Goal: Find specific page/section: Find specific page/section

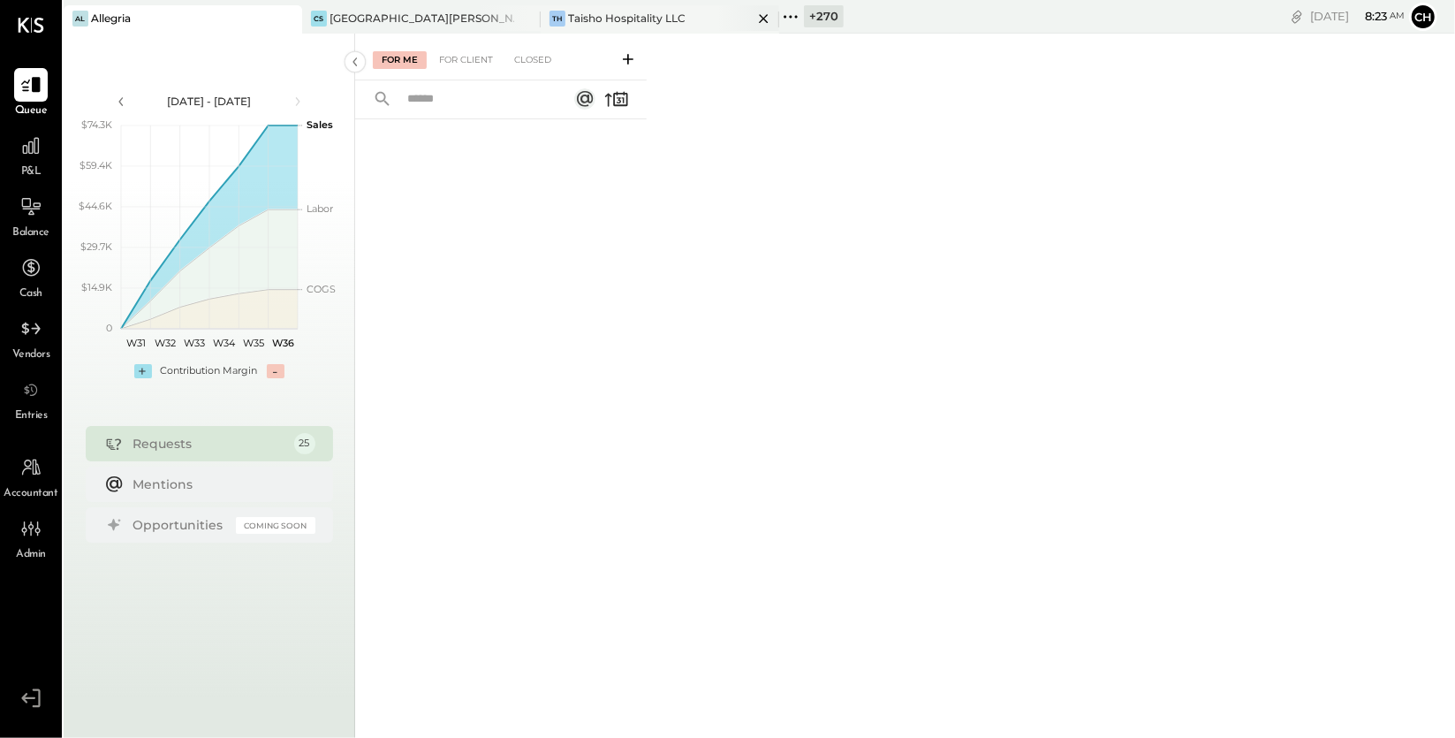
click at [765, 17] on icon at bounding box center [764, 18] width 22 height 21
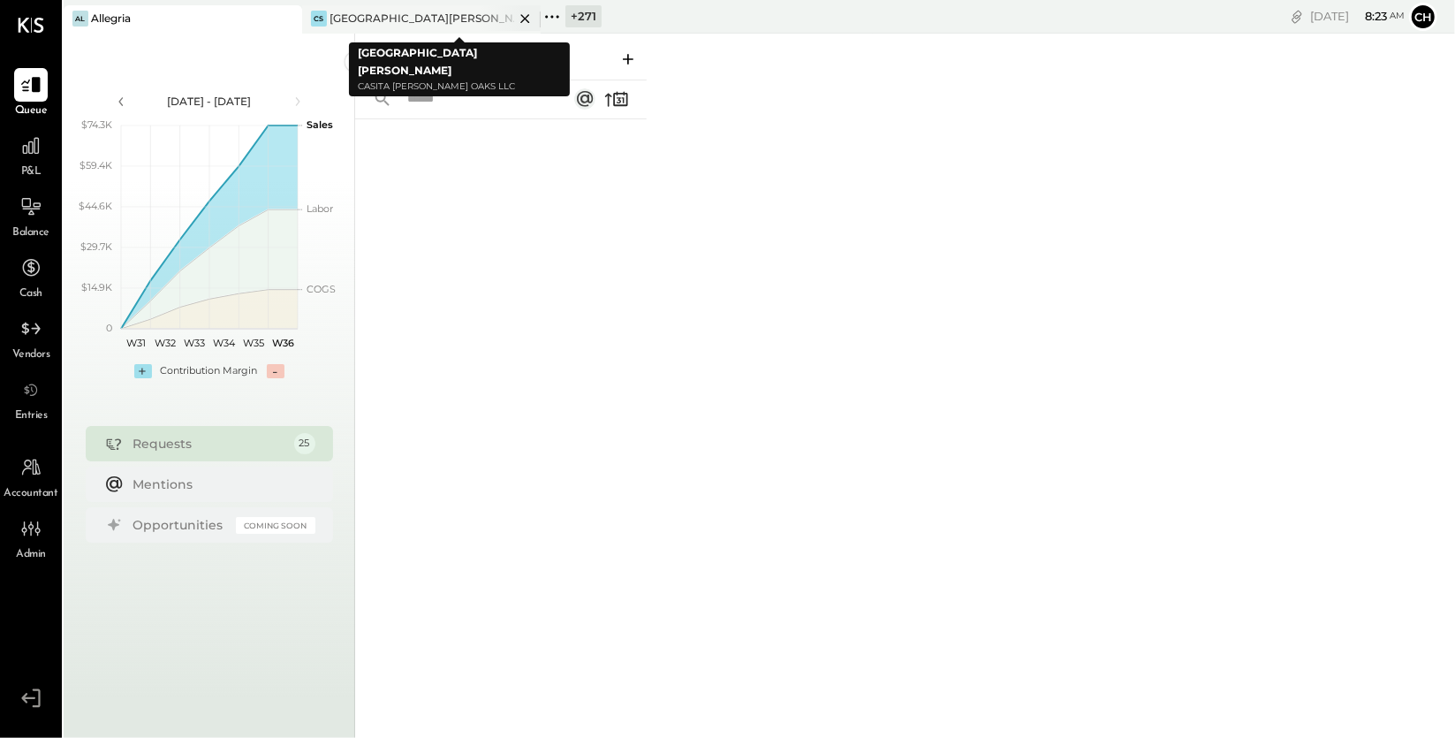
click at [526, 15] on icon at bounding box center [525, 18] width 22 height 21
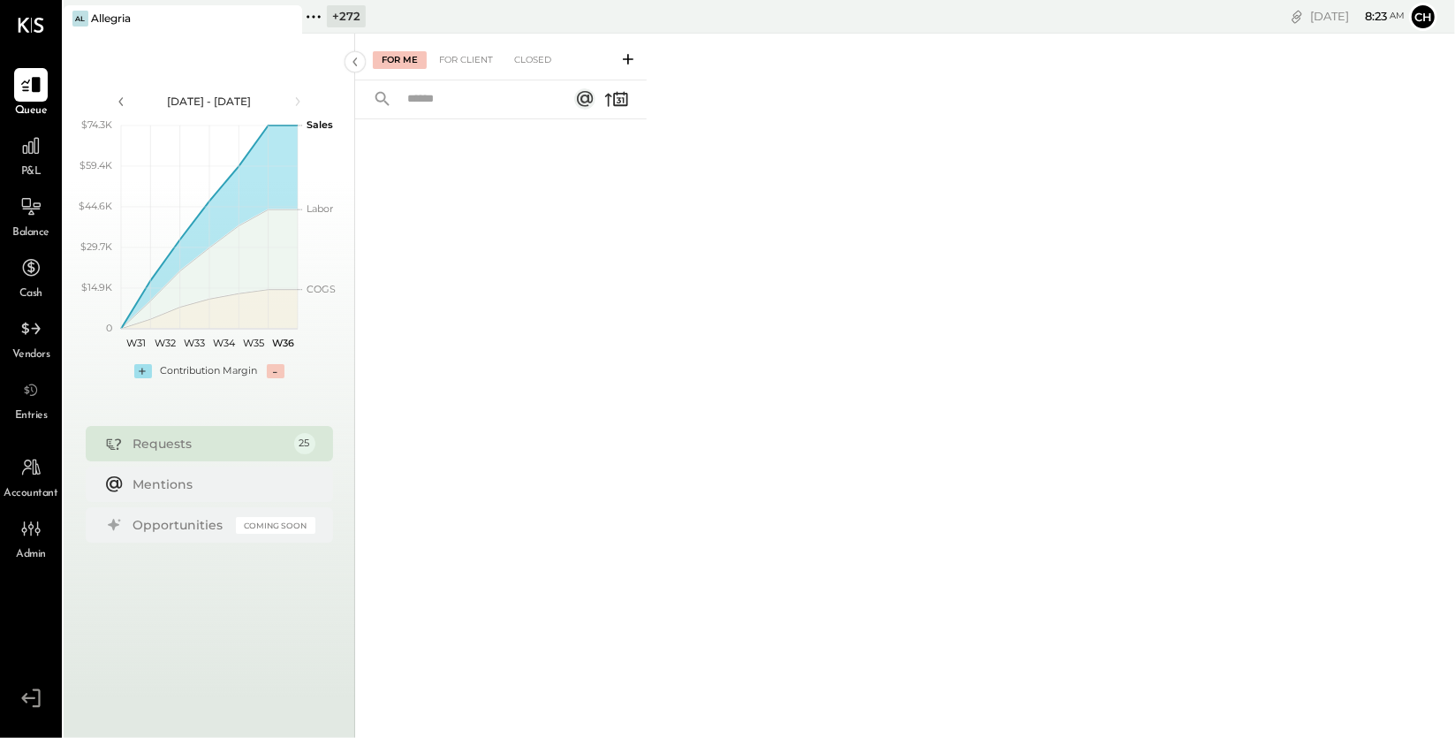
click at [319, 13] on icon at bounding box center [313, 16] width 23 height 23
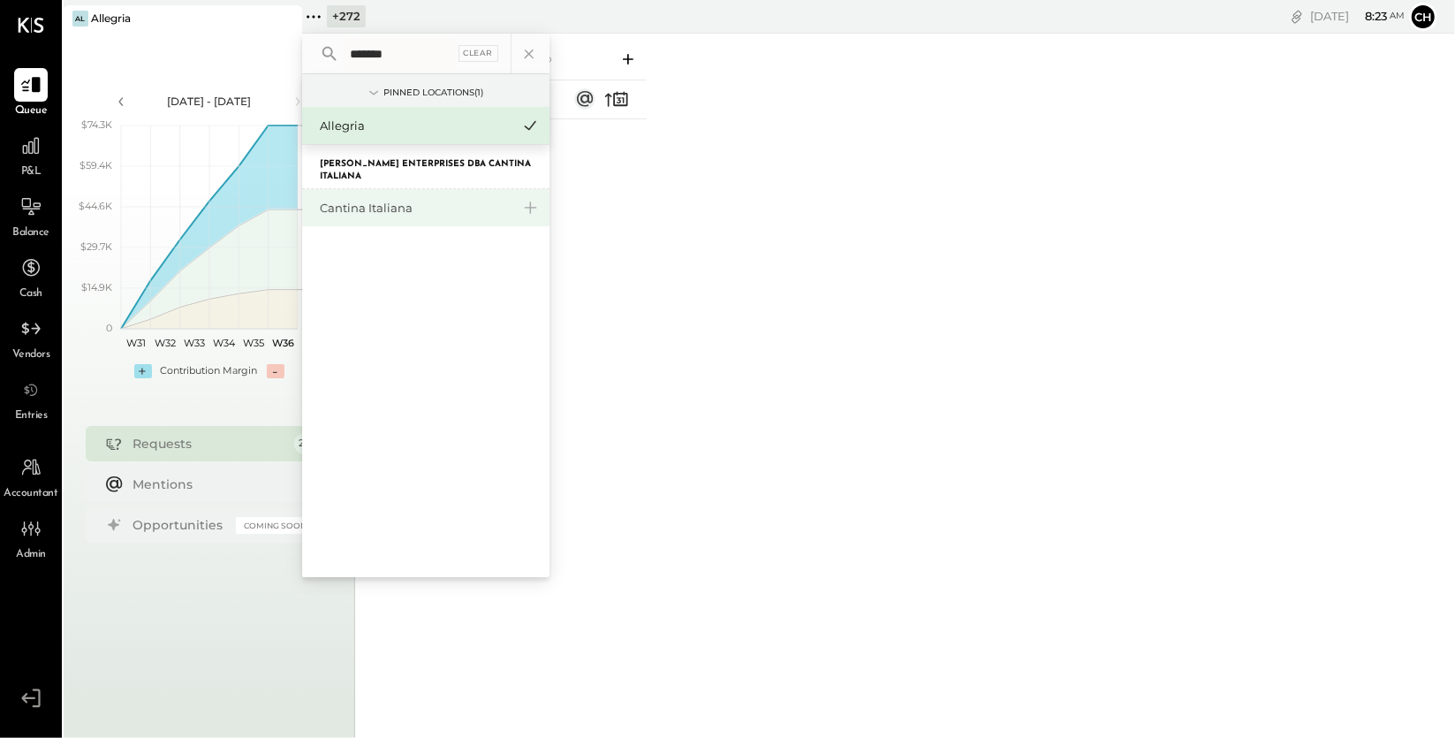
type input "*******"
click at [401, 214] on div "Cantina Italiana" at bounding box center [415, 208] width 191 height 17
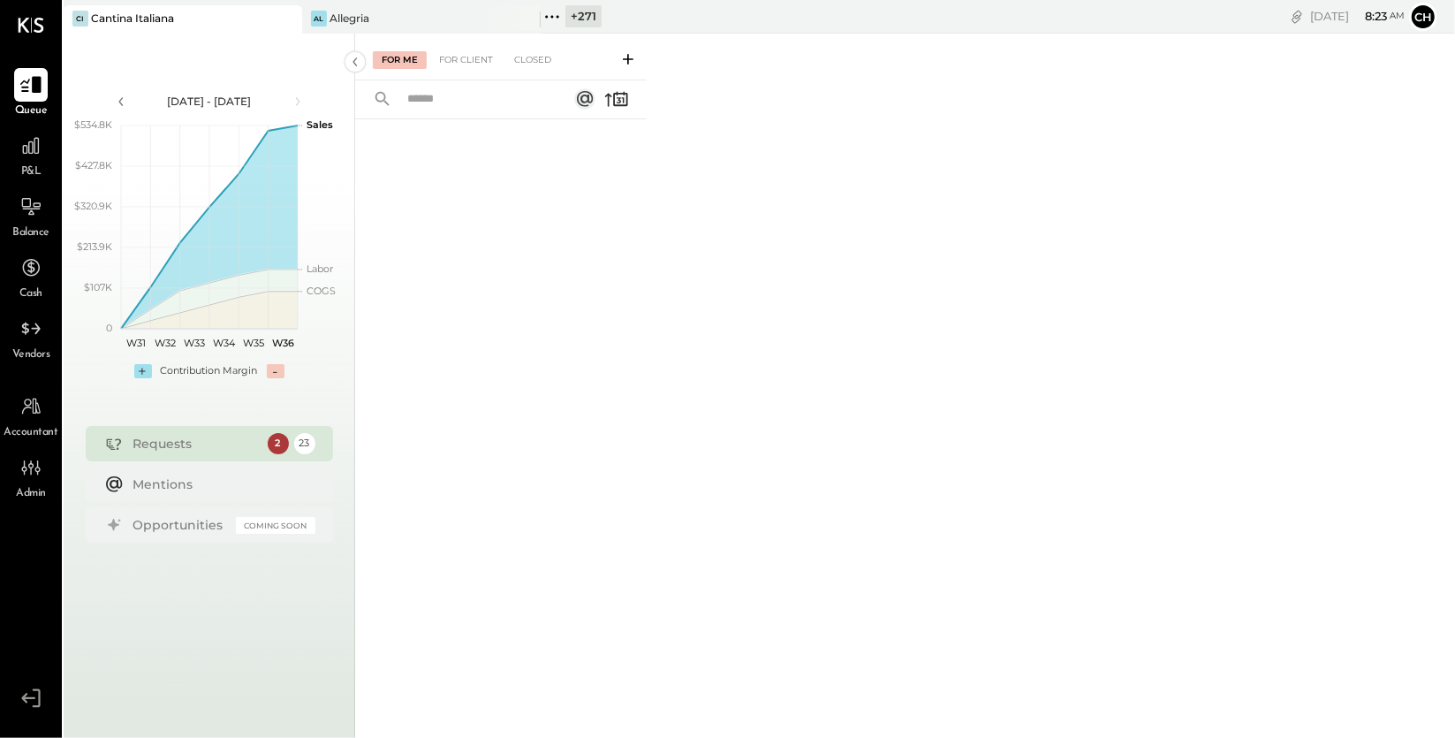
click at [34, 92] on icon at bounding box center [30, 85] width 21 height 17
click at [480, 60] on div "For Client" at bounding box center [466, 60] width 72 height 18
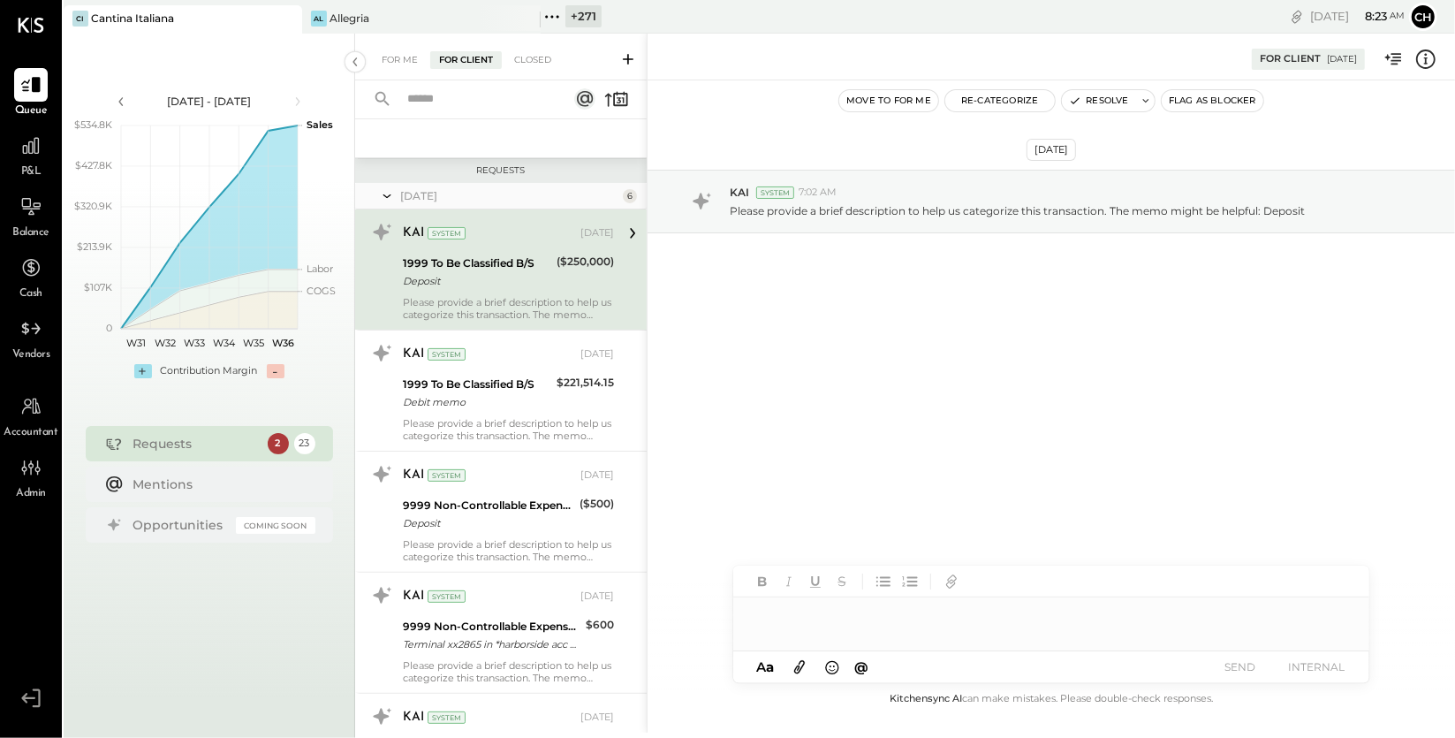
scroll to position [300, 0]
click at [586, 284] on div "($250,000)" at bounding box center [584, 271] width 57 height 39
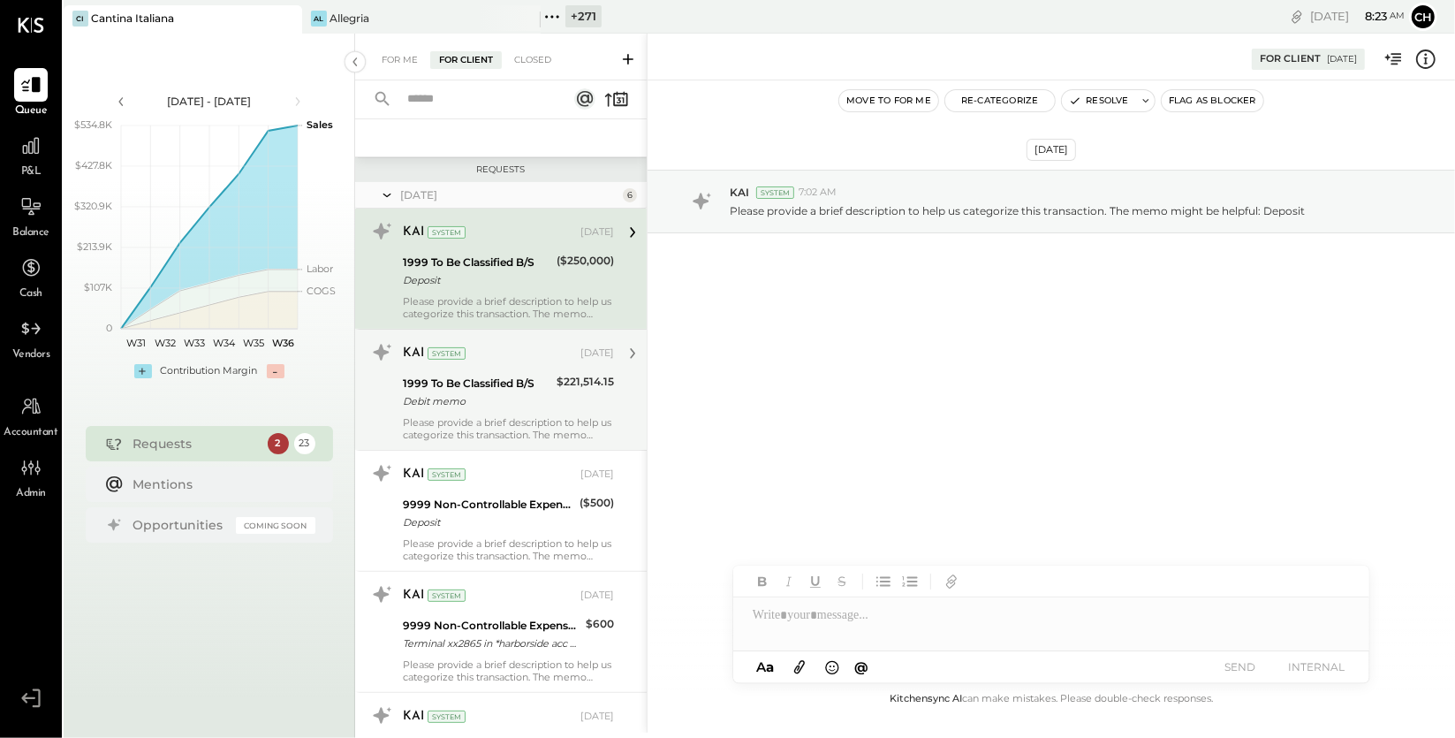
click at [529, 405] on div "Debit memo" at bounding box center [477, 401] width 148 height 18
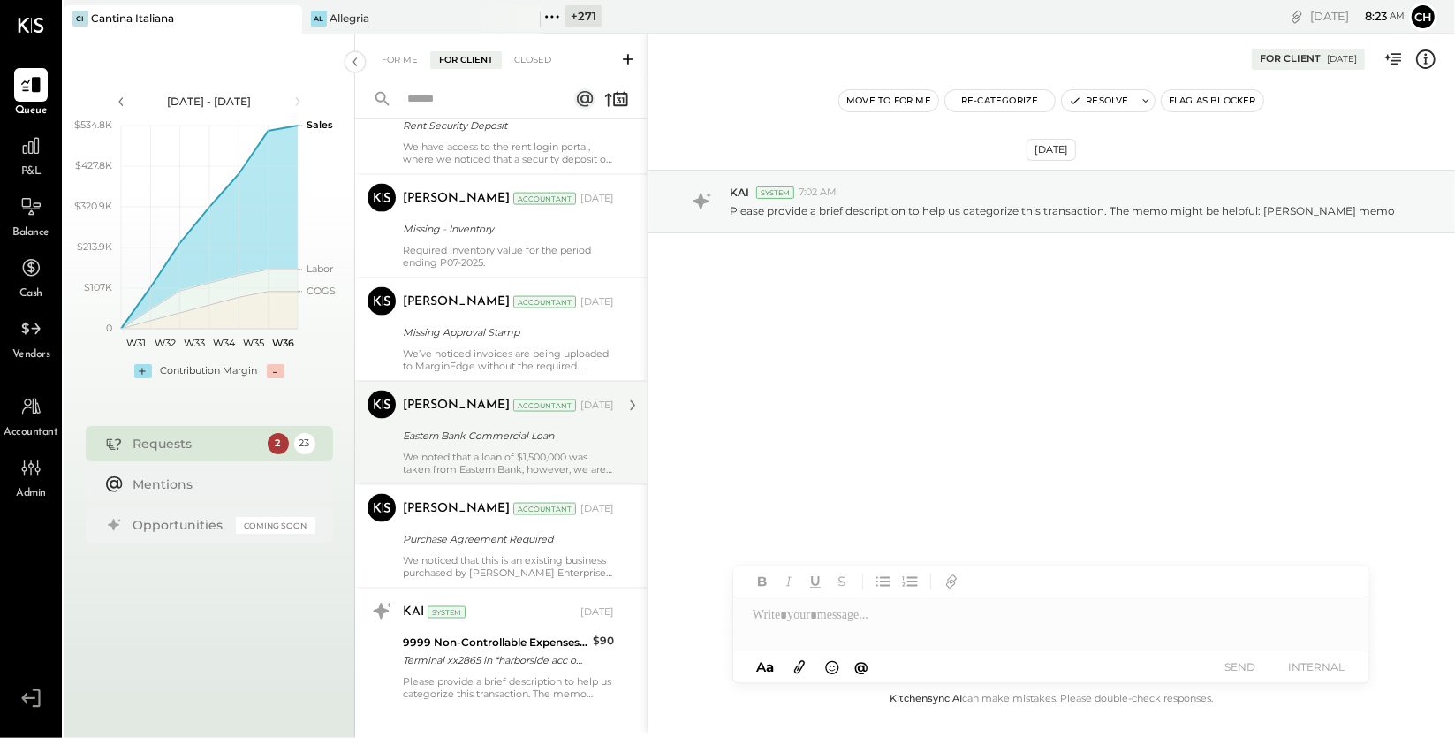
scroll to position [2119, 0]
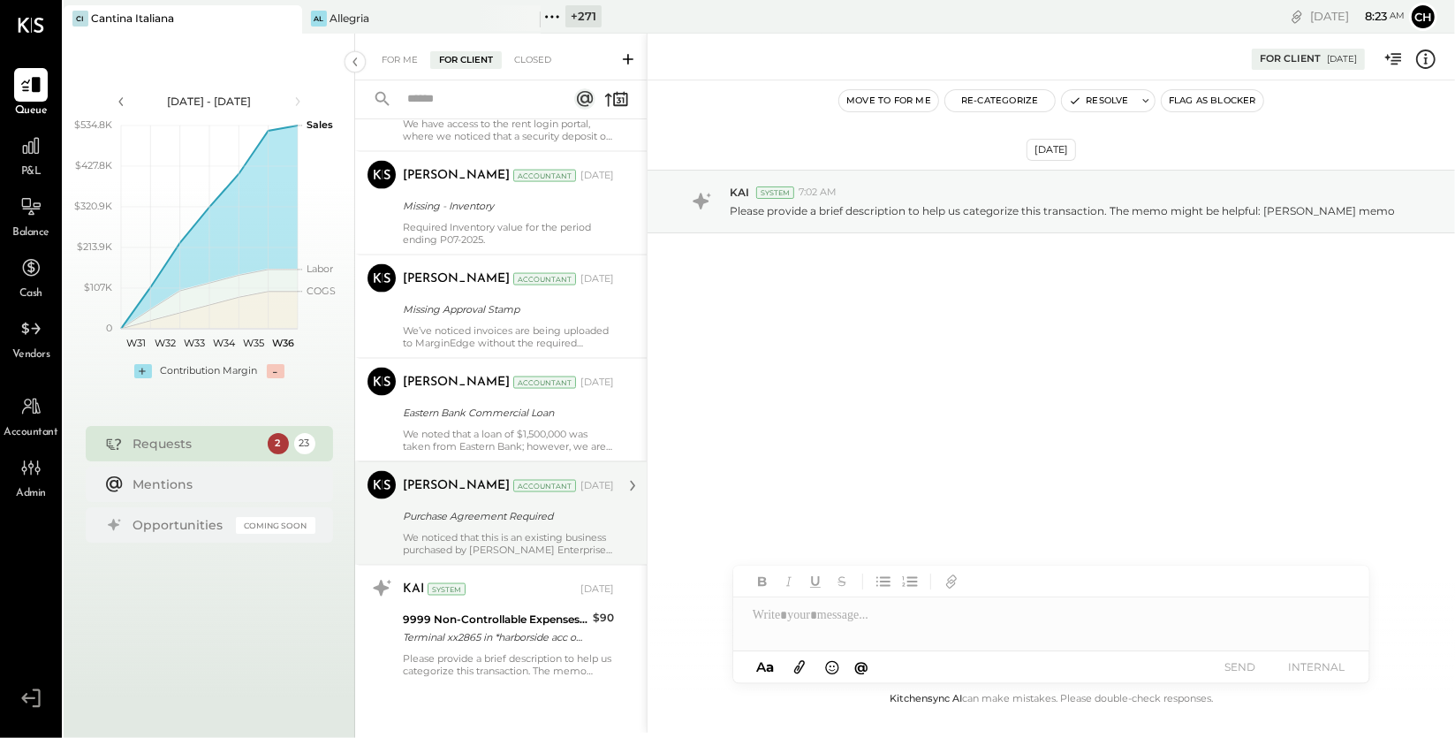
click at [587, 500] on div "[PERSON_NAME] Accountant [DATE]" at bounding box center [508, 486] width 211 height 30
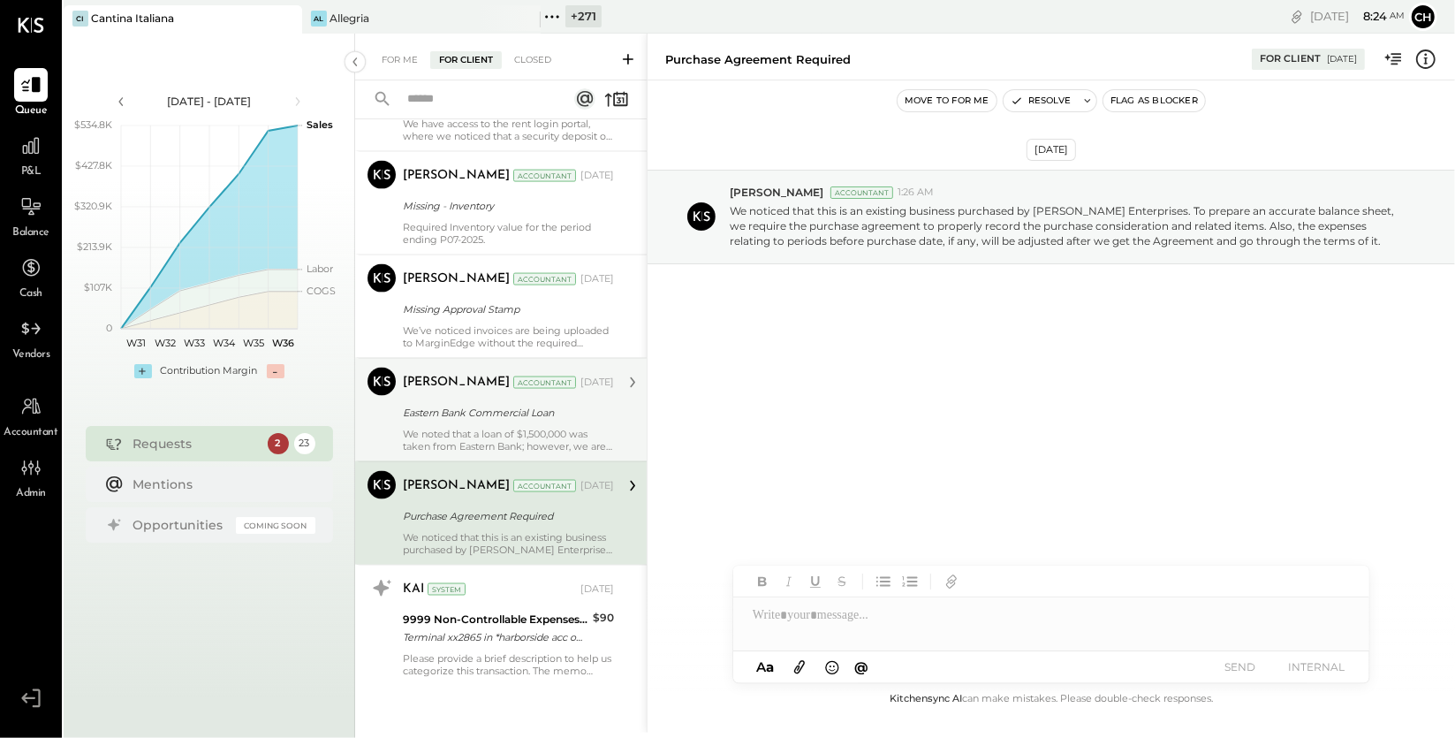
click at [572, 435] on div "We noted that a loan of $1,500,000 was taken from Eastern Bank; however, we are…" at bounding box center [508, 440] width 211 height 25
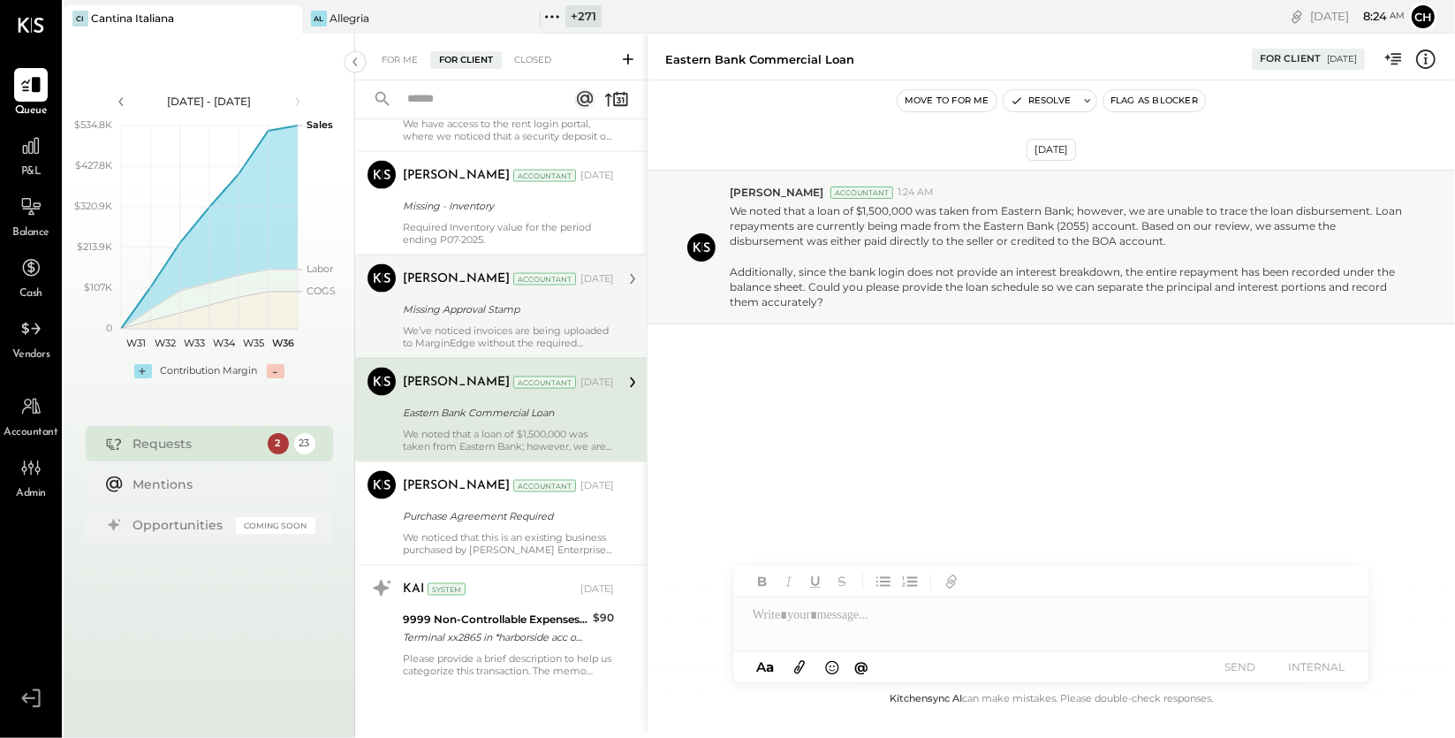
click at [555, 325] on div "We’ve noticed invoices are being uploaded to MarginEdge without the required ap…" at bounding box center [508, 336] width 211 height 25
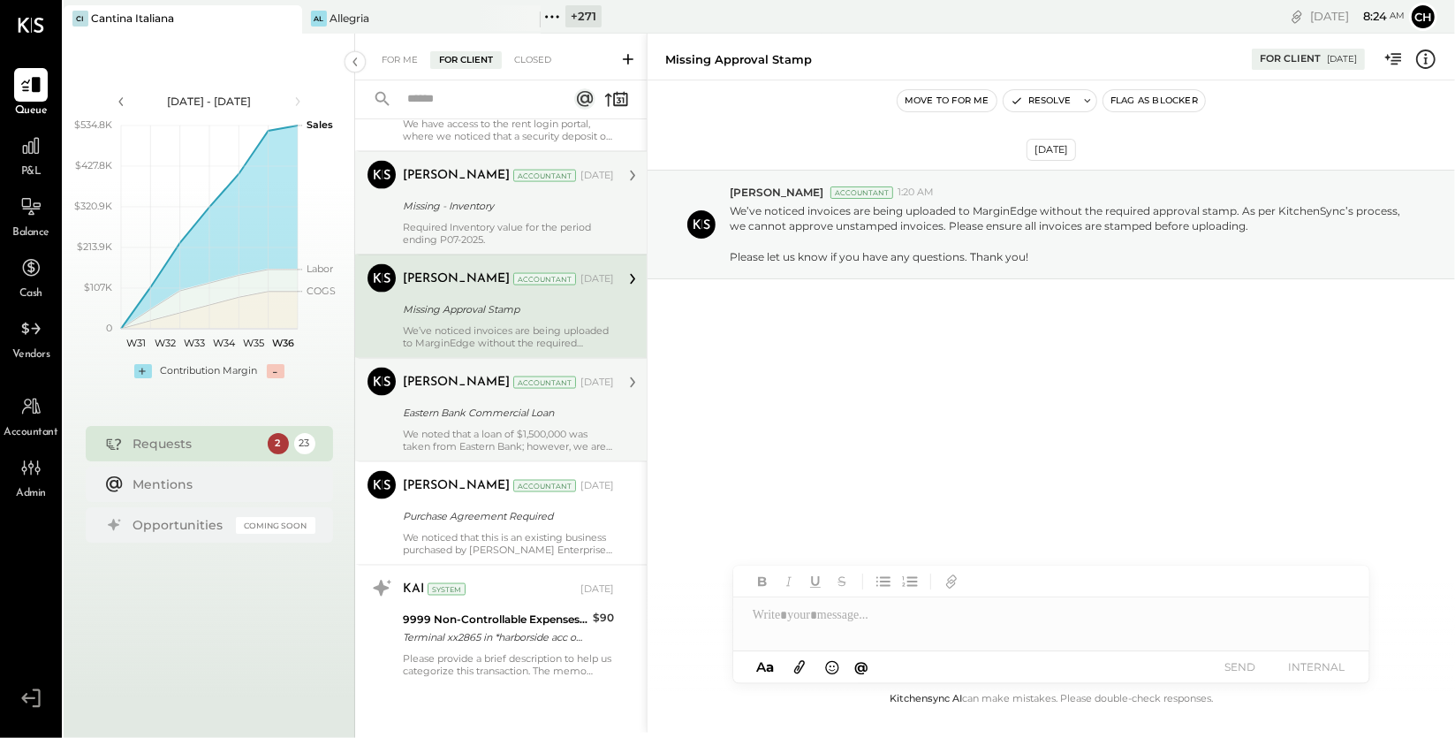
click at [540, 238] on div "Required Inventory value for the period ending P07-2025." at bounding box center [508, 233] width 211 height 25
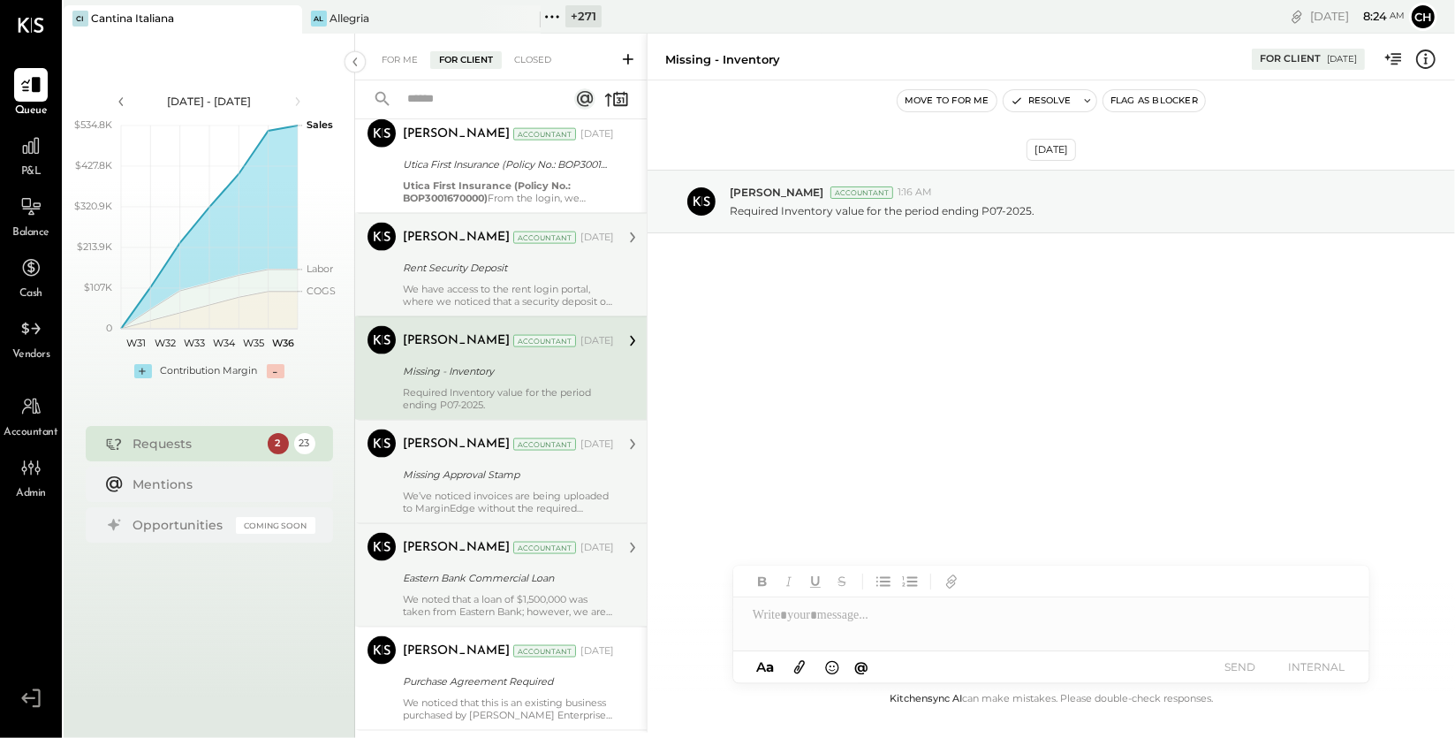
scroll to position [1901, 0]
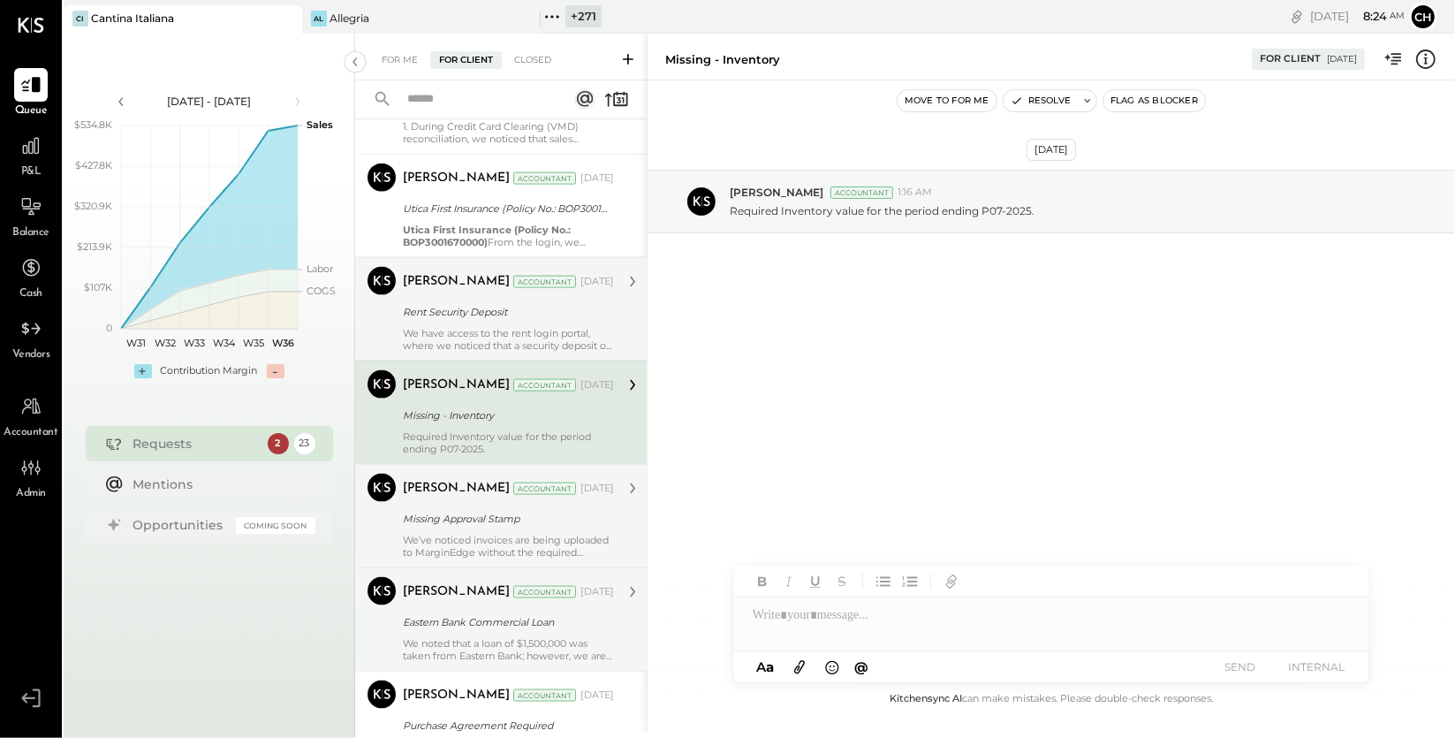
click at [545, 291] on div "[PERSON_NAME] Accountant" at bounding box center [490, 282] width 174 height 18
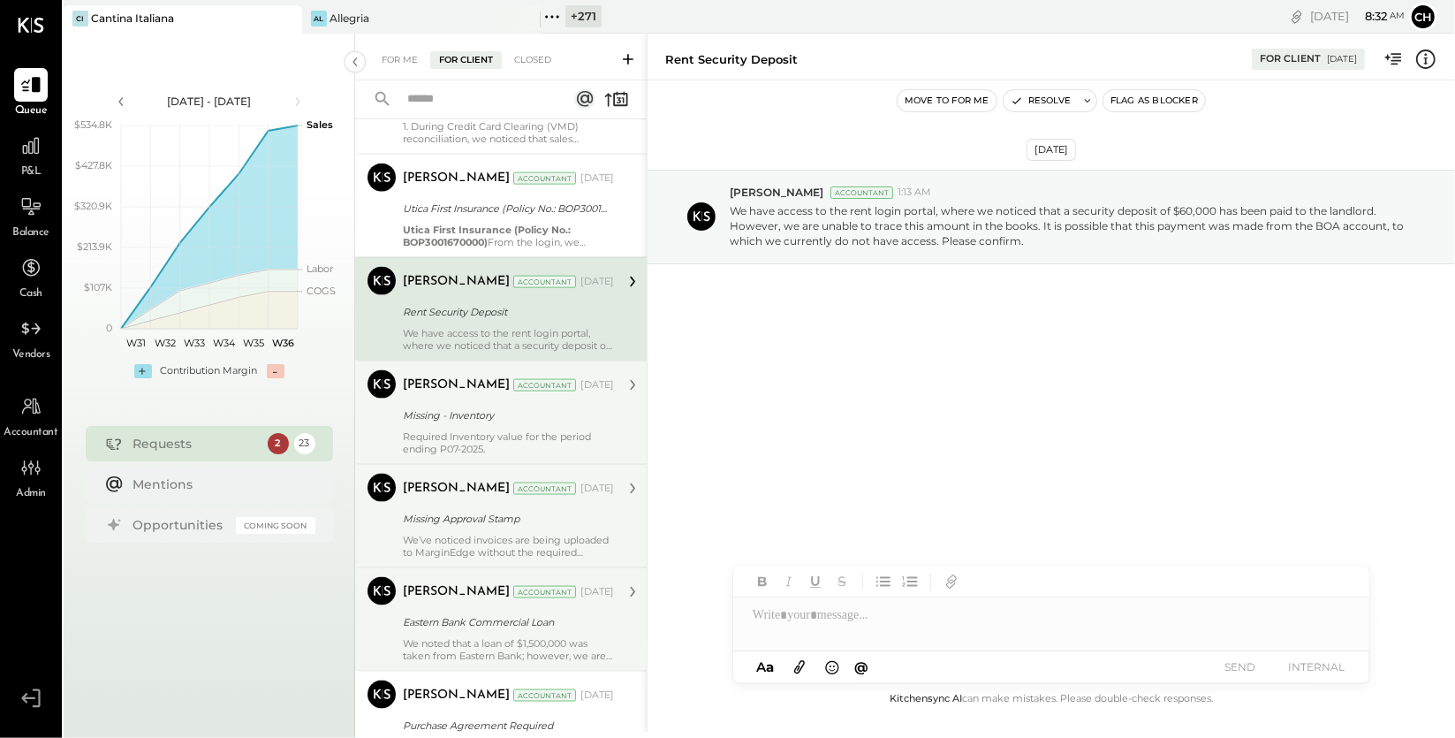
click at [554, 16] on icon at bounding box center [552, 16] width 23 height 23
click at [0, 0] on div at bounding box center [0, 0] width 0 height 0
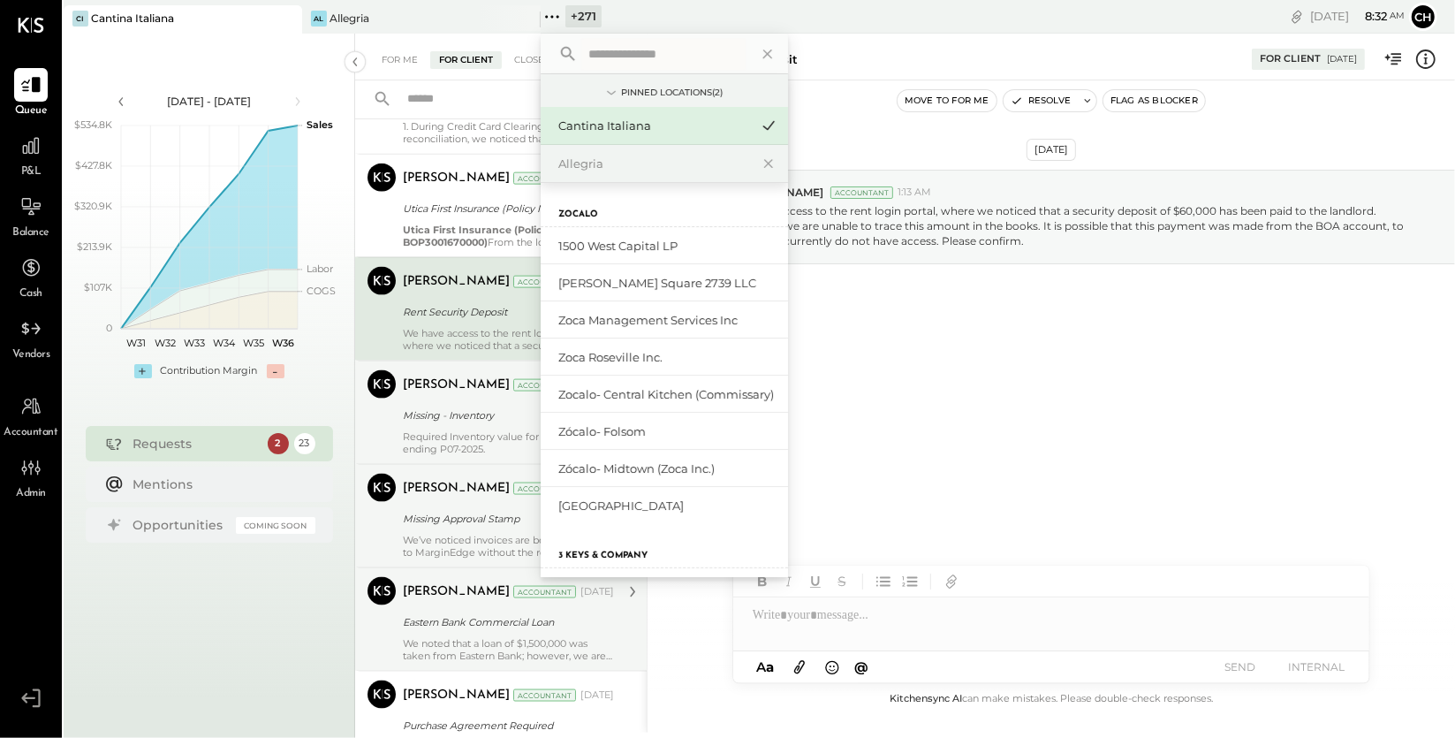
click at [629, 59] on input "text" at bounding box center [663, 54] width 164 height 32
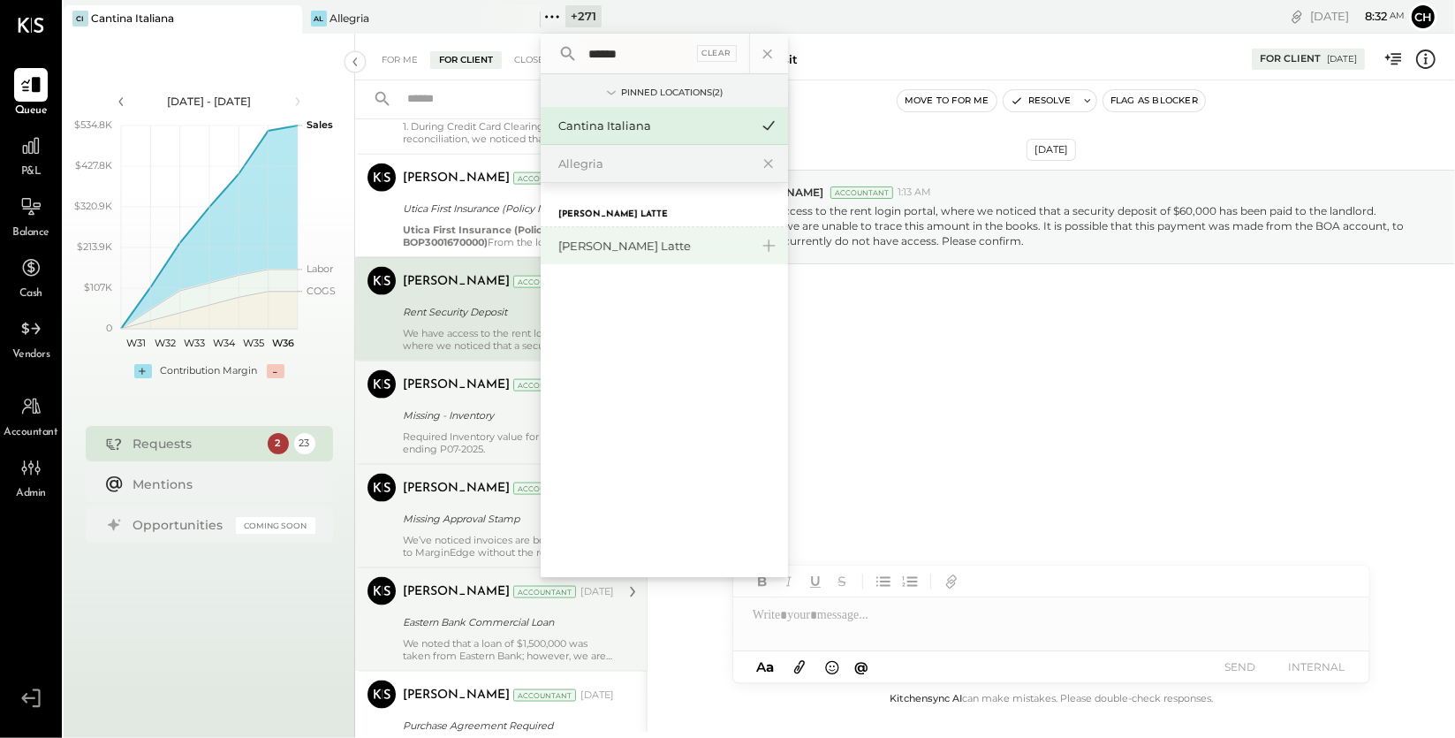
type input "******"
click at [621, 246] on div "[PERSON_NAME] Latte" at bounding box center [653, 246] width 191 height 17
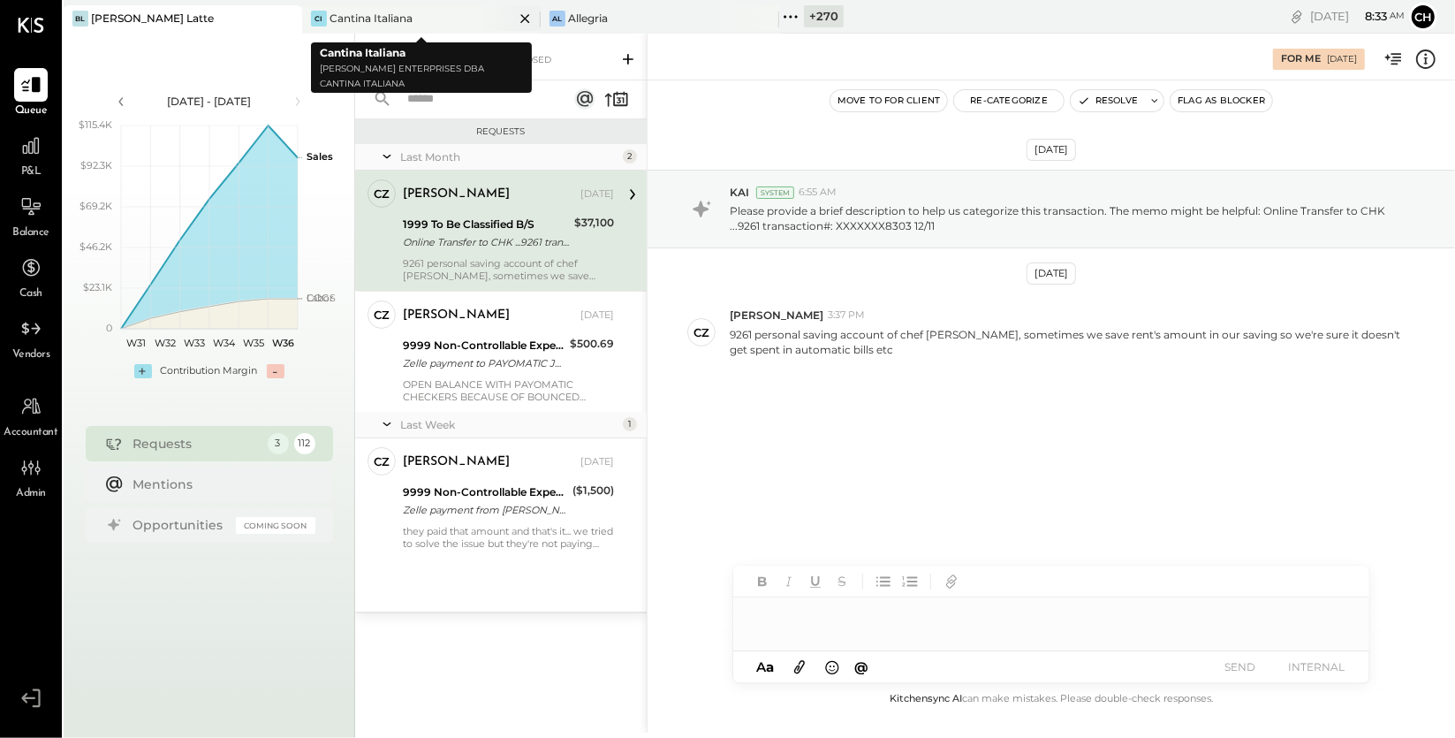
click at [521, 16] on icon at bounding box center [525, 18] width 22 height 21
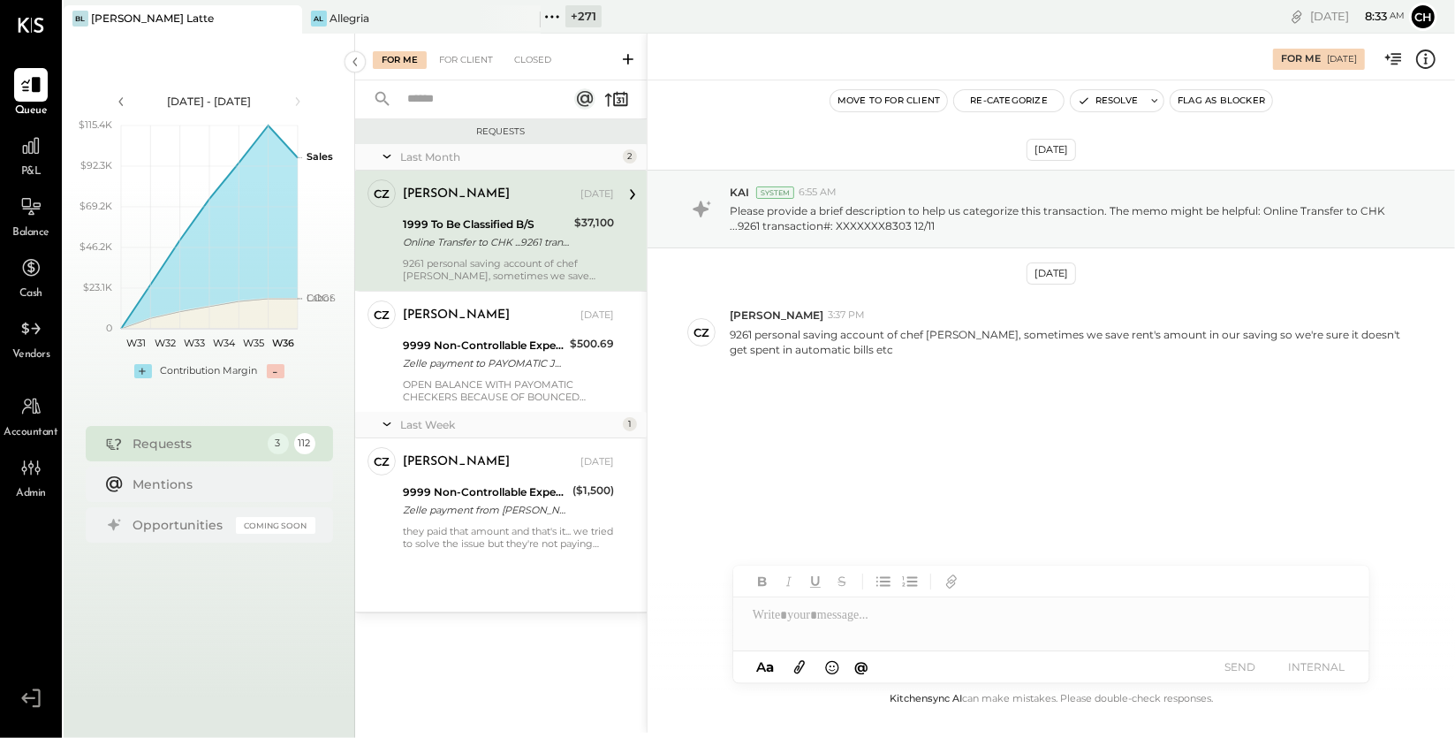
click at [521, 16] on icon at bounding box center [525, 18] width 22 height 21
click at [307, 15] on icon at bounding box center [307, 16] width 3 height 3
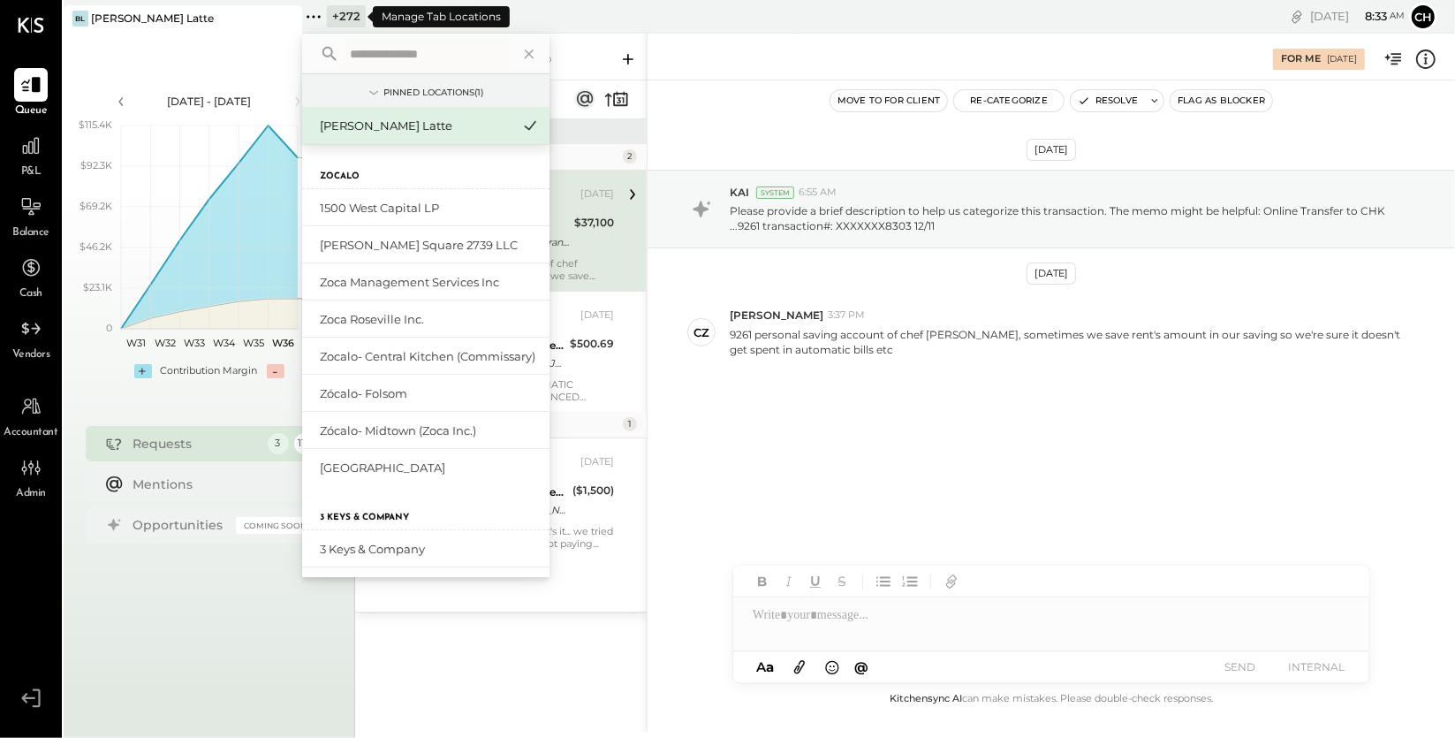
click at [307, 15] on icon at bounding box center [307, 16] width 3 height 3
click at [415, 16] on div "+ 272 Pinned Locations ( 1 ) [PERSON_NAME] Latte Zocalo 1500 West Capital [PERS…" at bounding box center [549, 17] width 494 height 34
